Goal: Book appointment/travel/reservation

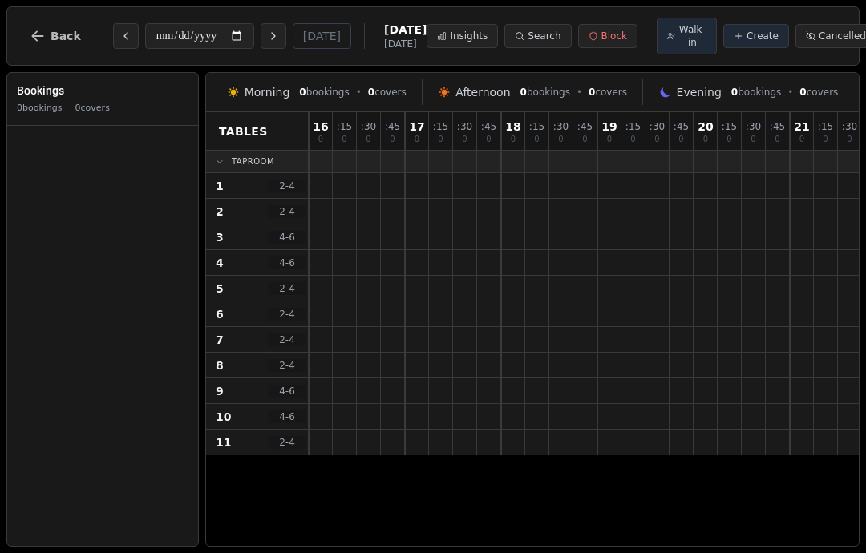
click at [267, 38] on icon "Next day" at bounding box center [273, 36] width 13 height 13
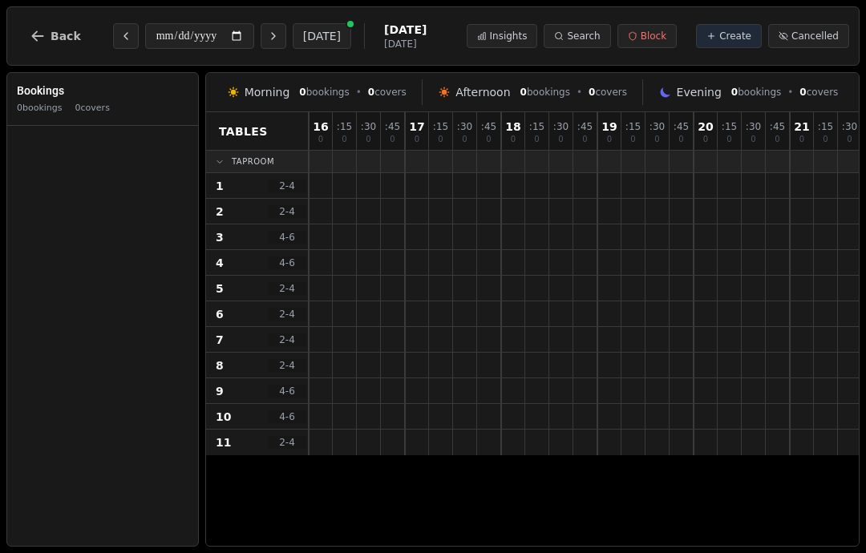
click at [261, 42] on button "Next day" at bounding box center [274, 36] width 26 height 26
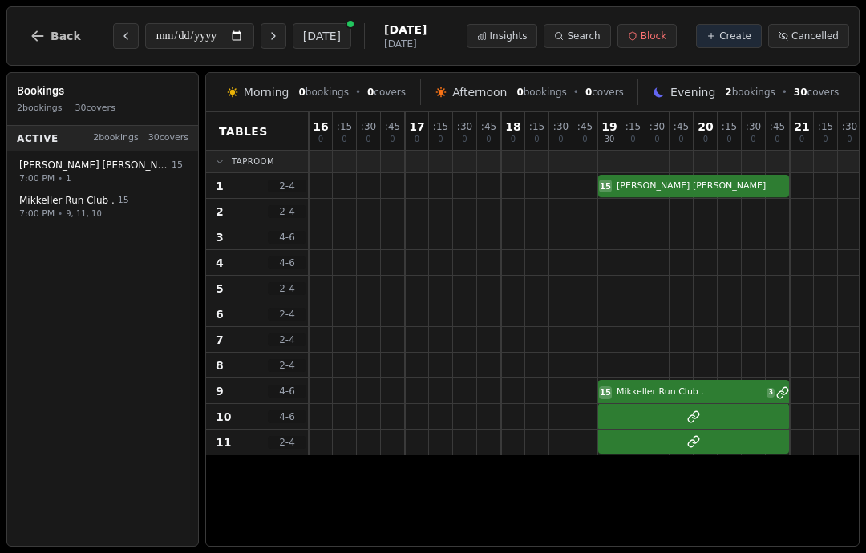
click at [267, 36] on icon "Next day" at bounding box center [273, 36] width 13 height 13
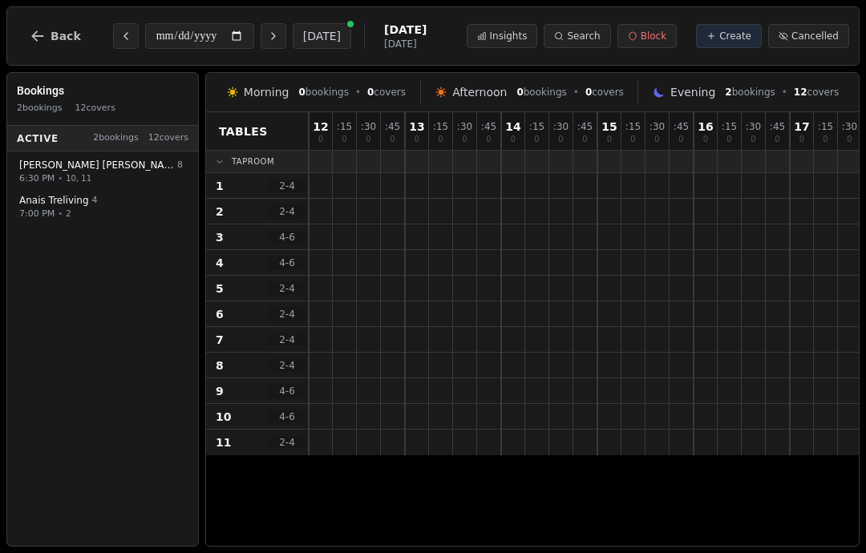
click at [267, 35] on icon "Next day" at bounding box center [273, 36] width 13 height 13
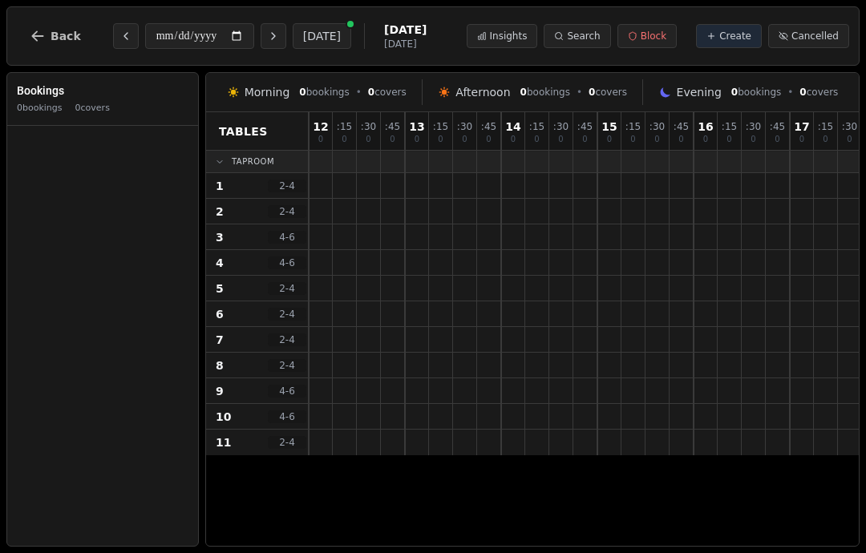
click at [261, 26] on button "Next day" at bounding box center [274, 36] width 26 height 26
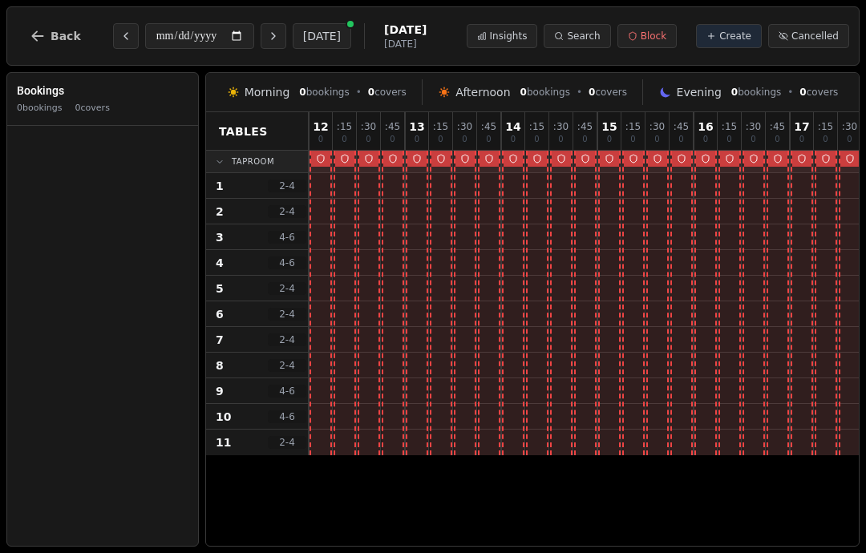
click at [293, 29] on button "[DATE]" at bounding box center [322, 36] width 59 height 26
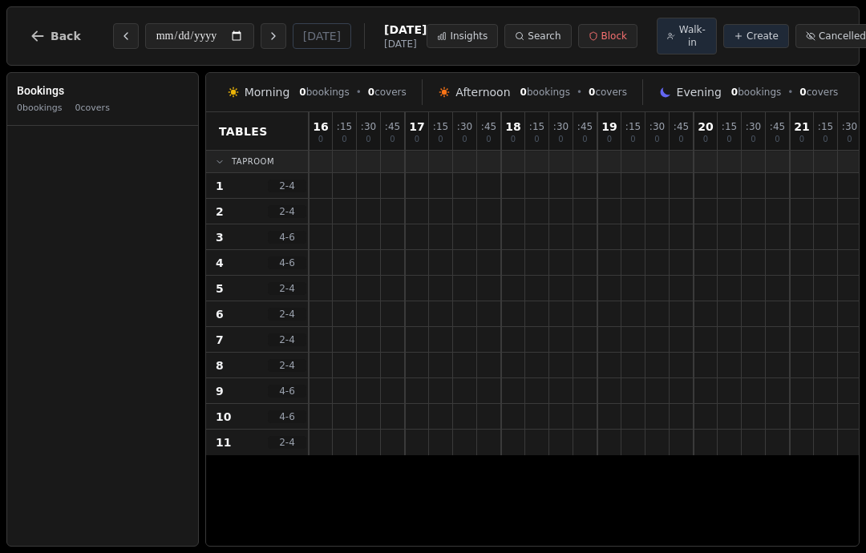
click at [124, 36] on icon "Previous day" at bounding box center [125, 36] width 3 height 6
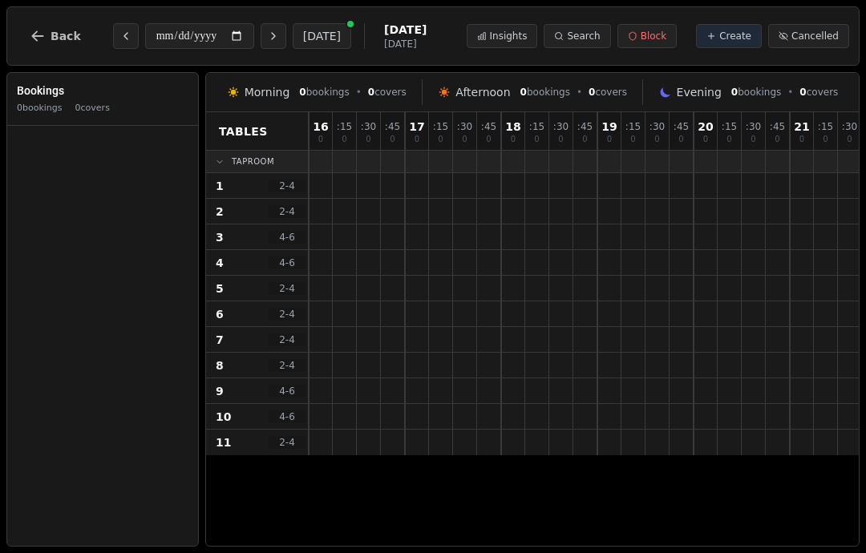
click at [267, 39] on icon "Next day" at bounding box center [273, 36] width 13 height 13
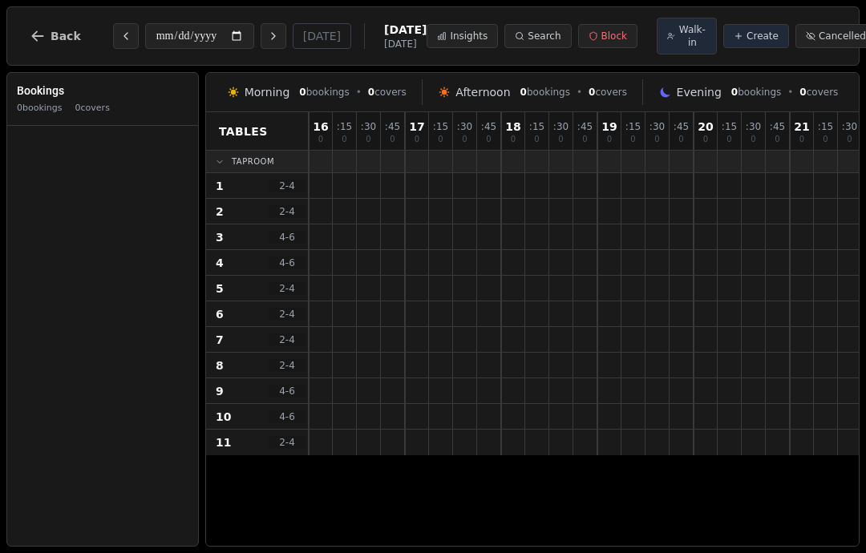
click at [261, 44] on button "Next day" at bounding box center [274, 36] width 26 height 26
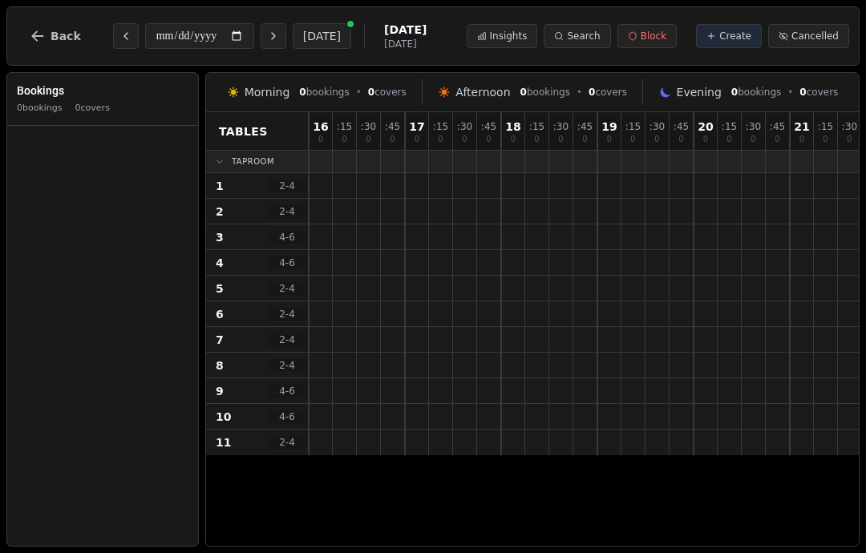
click at [261, 37] on button "Next day" at bounding box center [274, 36] width 26 height 26
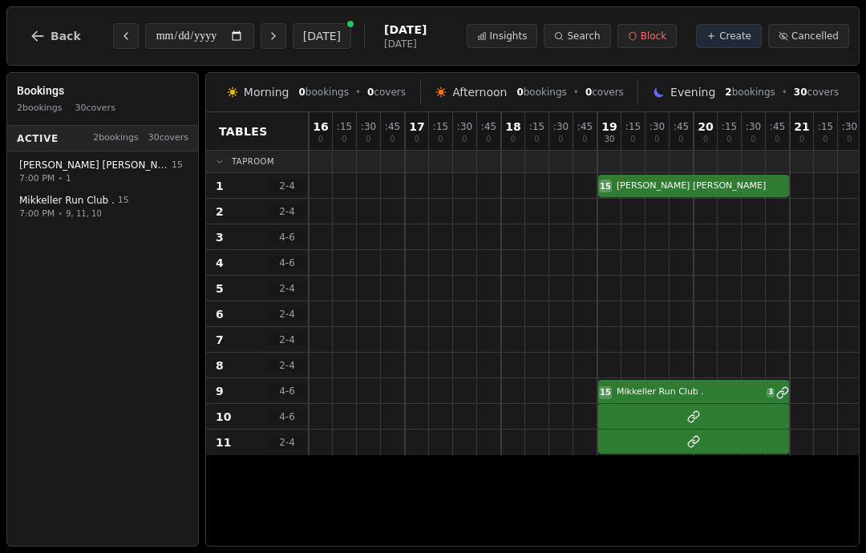
click at [127, 31] on icon "Previous day" at bounding box center [125, 36] width 13 height 13
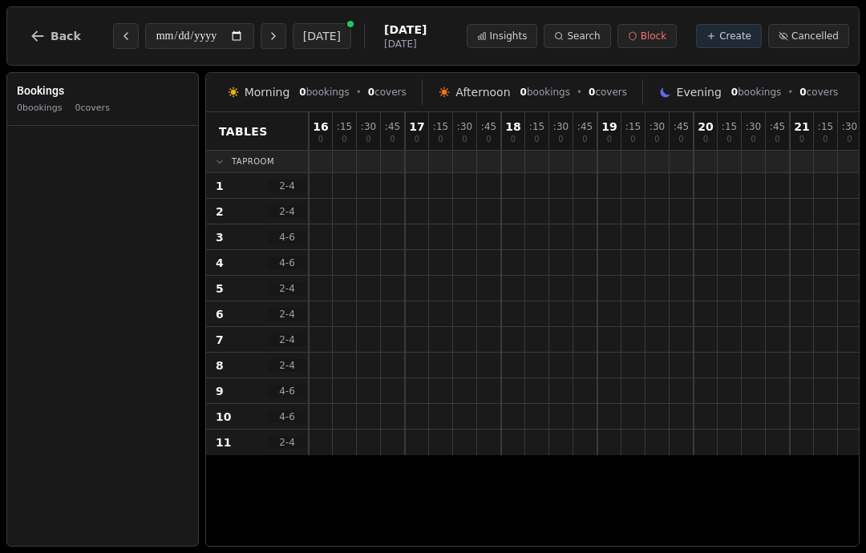
click at [293, 34] on button "[DATE]" at bounding box center [322, 36] width 59 height 26
type input "**********"
